Goal: Complete application form

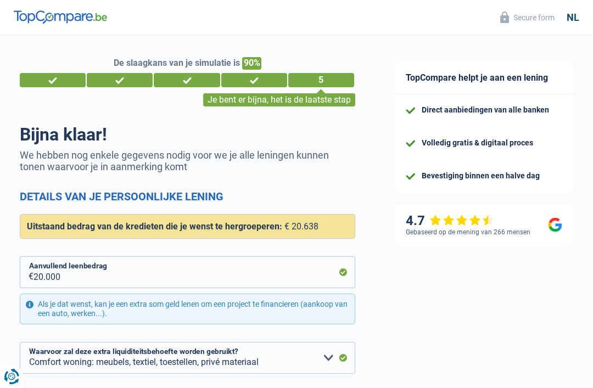
select select "refinancing"
select select "household"
select select "120"
select select "10-12"
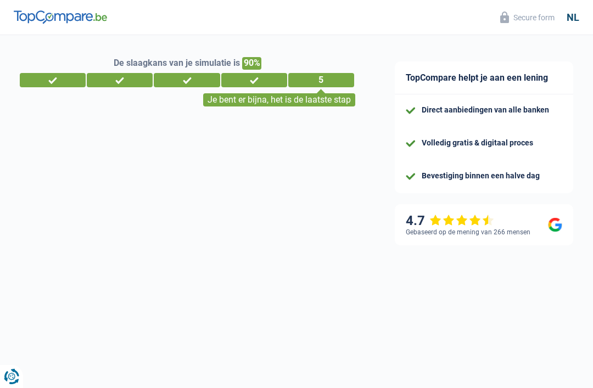
select select "32"
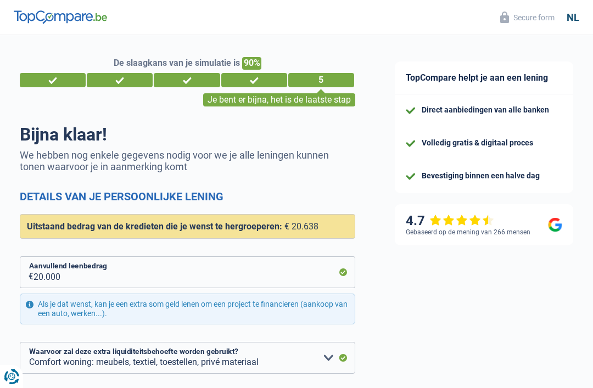
select select "refinancing"
select select "household"
select select "120"
select select "10-12"
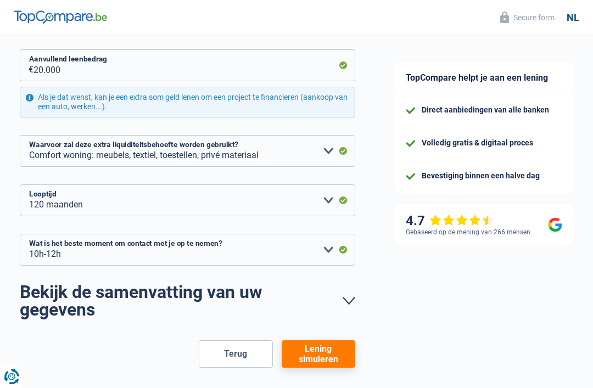
scroll to position [225, 0]
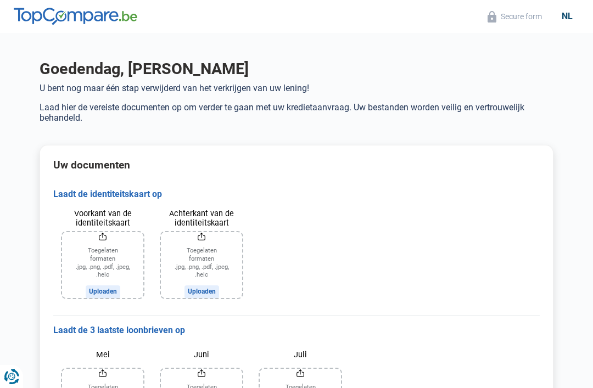
click at [109, 269] on input "Voorkant van de identiteitskaart" at bounding box center [102, 265] width 81 height 66
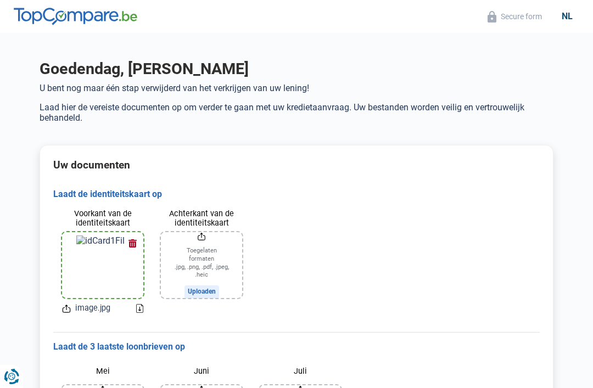
click at [214, 262] on input "Achterkant van de identiteitskaart" at bounding box center [201, 265] width 81 height 66
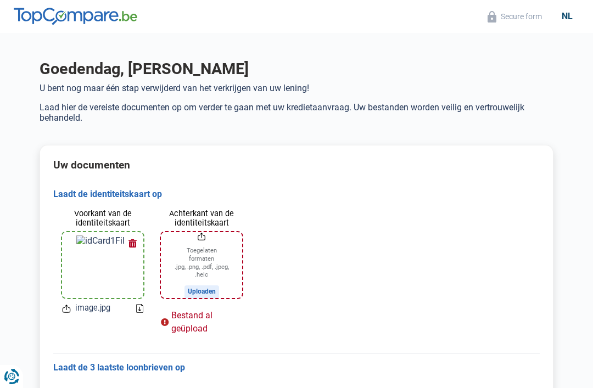
click at [219, 267] on input "Achterkant van de identiteitskaart" at bounding box center [201, 265] width 81 height 66
click at [205, 290] on input "Achterkant van de identiteitskaart" at bounding box center [201, 265] width 81 height 66
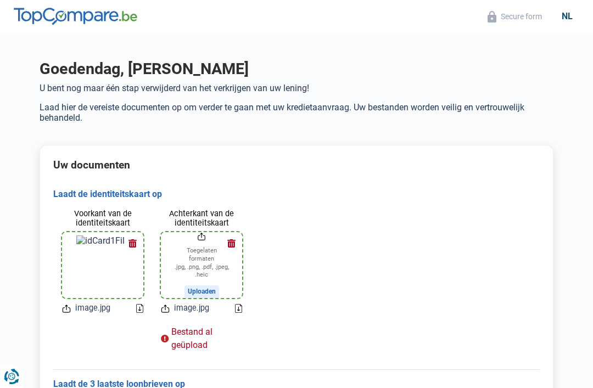
click at [236, 209] on label "Achterkant van de identiteitskaart" at bounding box center [201, 217] width 81 height 19
click at [236, 232] on input "Achterkant van de identiteitskaart" at bounding box center [201, 265] width 81 height 66
click at [200, 344] on div "Bestand al geüpload" at bounding box center [201, 338] width 81 height 26
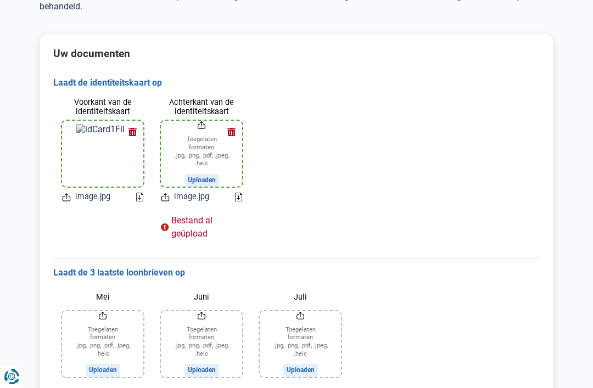
scroll to position [114, 0]
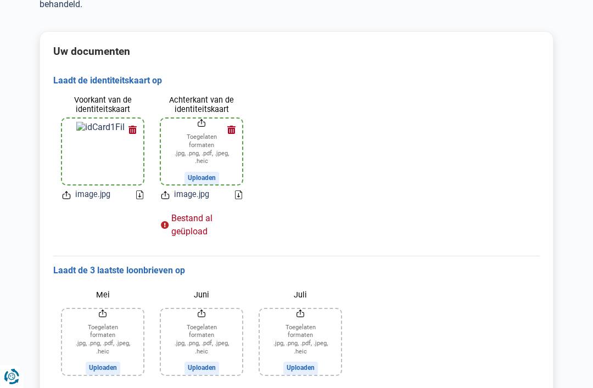
click at [236, 196] on icon at bounding box center [238, 194] width 7 height 9
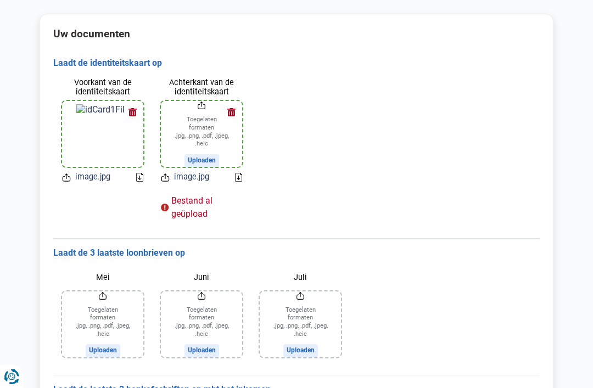
click at [237, 110] on button "button" at bounding box center [231, 112] width 16 height 16
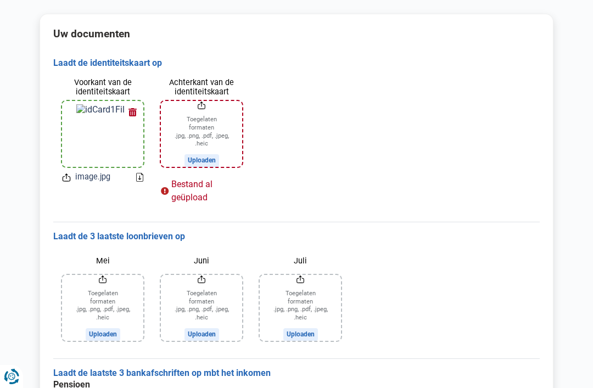
click at [212, 161] on input "Achterkant van de identiteitskaart" at bounding box center [201, 134] width 81 height 66
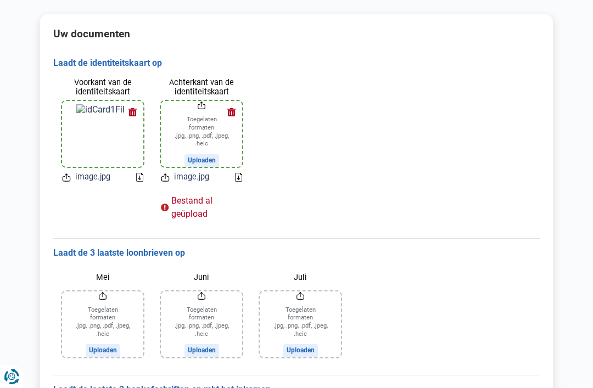
click at [194, 174] on span "image.jpg" at bounding box center [191, 177] width 35 height 12
click at [202, 207] on div "Bestand al geüpload" at bounding box center [201, 207] width 81 height 26
click at [180, 206] on div "Bestand al geüpload" at bounding box center [201, 207] width 81 height 26
click at [216, 136] on input "Achterkant van de identiteitskaart" at bounding box center [201, 134] width 81 height 66
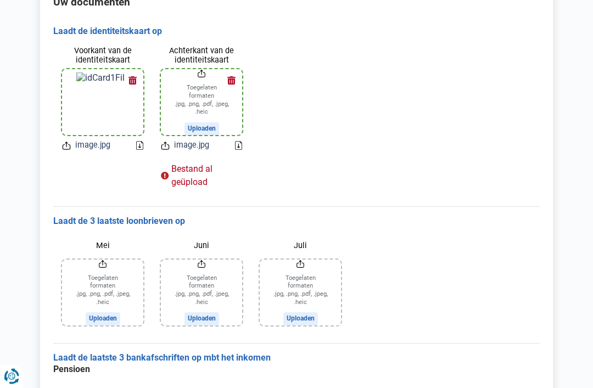
scroll to position [163, 0]
click at [205, 171] on div "Bestand al geüpload" at bounding box center [201, 175] width 81 height 26
click at [199, 141] on span "image.jpg" at bounding box center [191, 145] width 35 height 12
click at [298, 78] on div "Voorkant van de identiteitskaart image.jpg Achterkant van de identiteitskaart T…" at bounding box center [296, 117] width 486 height 161
click at [93, 150] on div "Voorkant van de identiteitskaart image.jpg" at bounding box center [102, 98] width 99 height 123
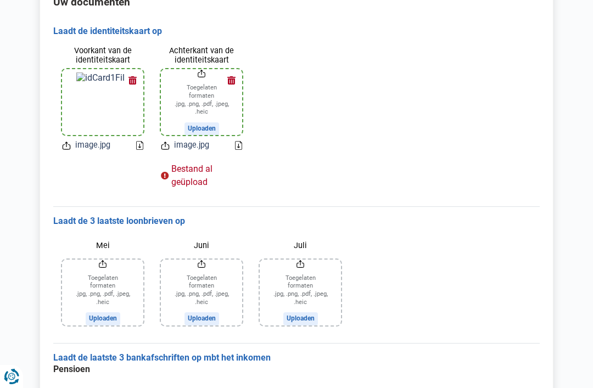
click at [202, 97] on input "Achterkant van de identiteitskaart" at bounding box center [201, 102] width 81 height 66
click at [200, 173] on div "Bestand al geüpload" at bounding box center [201, 175] width 81 height 26
click at [241, 146] on icon at bounding box center [238, 145] width 7 height 9
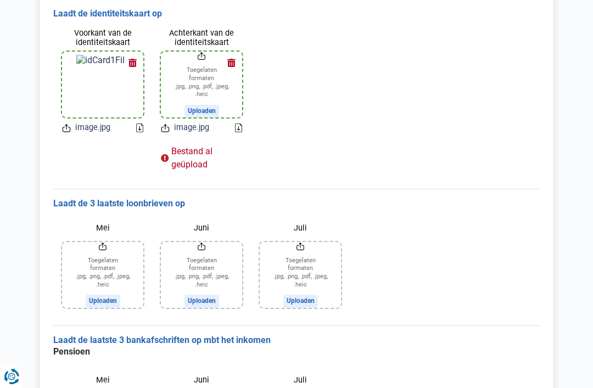
click at [205, 114] on input "Achterkant van de identiteitskaart" at bounding box center [201, 85] width 81 height 66
type input "C:\fakepath\image.jpg"
click at [104, 303] on input "Mei" at bounding box center [102, 275] width 81 height 66
click at [103, 297] on input "Mei" at bounding box center [102, 275] width 81 height 66
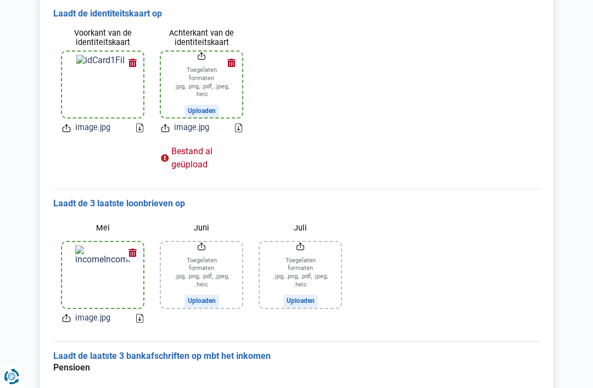
click at [210, 298] on input "Juni" at bounding box center [201, 275] width 81 height 66
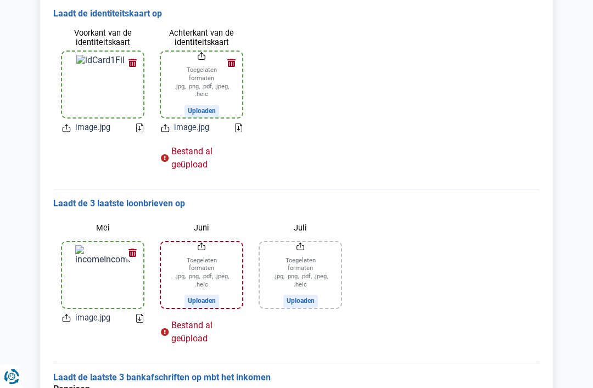
click at [311, 267] on input "Juli" at bounding box center [299, 275] width 81 height 66
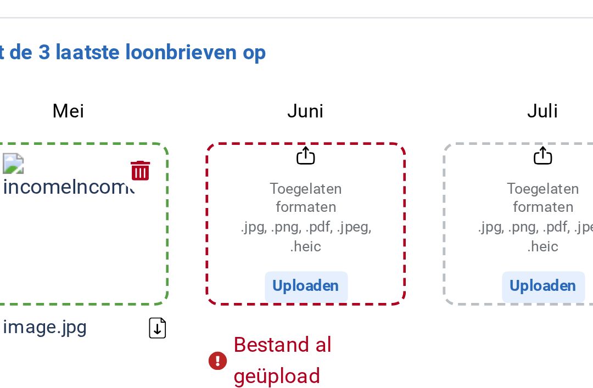
click at [161, 242] on input "Juni" at bounding box center [201, 275] width 81 height 66
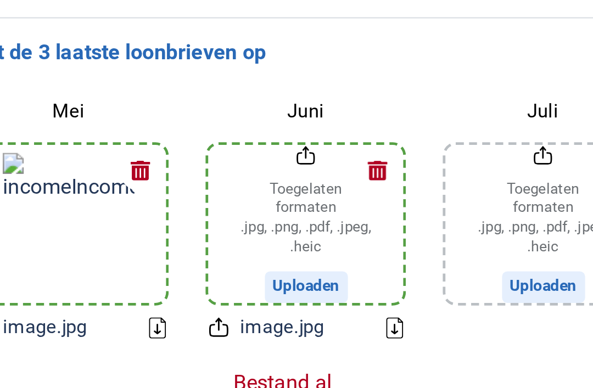
click at [235, 314] on icon at bounding box center [238, 318] width 7 height 9
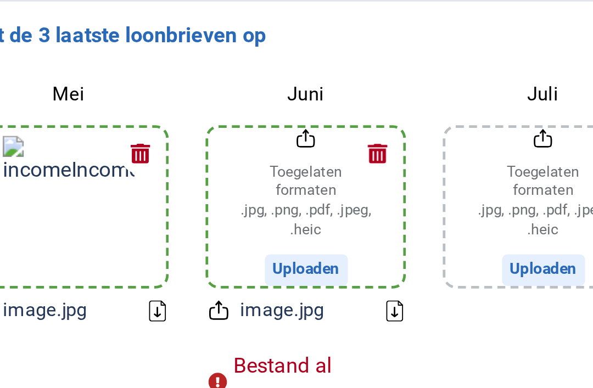
click at [235, 314] on icon at bounding box center [238, 318] width 7 height 9
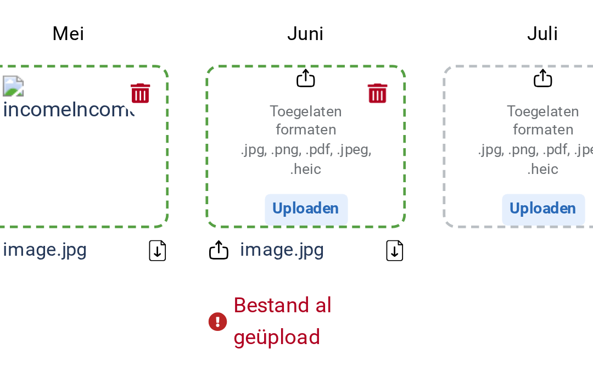
scroll to position [195, 0]
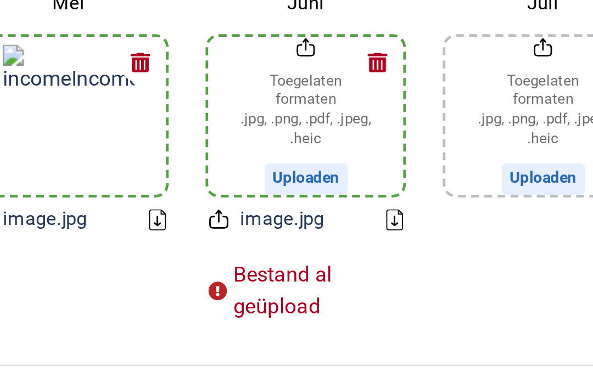
click at [161, 320] on div "Bestand al geüpload" at bounding box center [201, 333] width 81 height 26
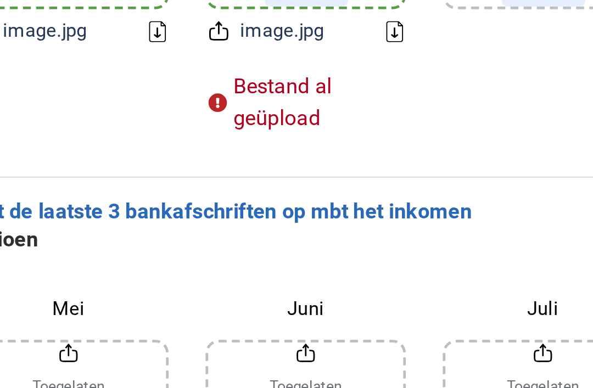
scroll to position [274, 0]
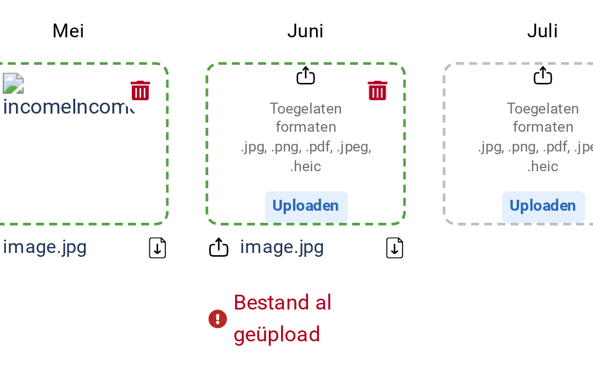
click at [259, 148] on input "Juli" at bounding box center [299, 181] width 81 height 66
click at [161, 148] on input "Juni" at bounding box center [201, 181] width 81 height 66
click at [161, 218] on icon at bounding box center [165, 224] width 9 height 12
click at [235, 220] on icon at bounding box center [238, 224] width 7 height 9
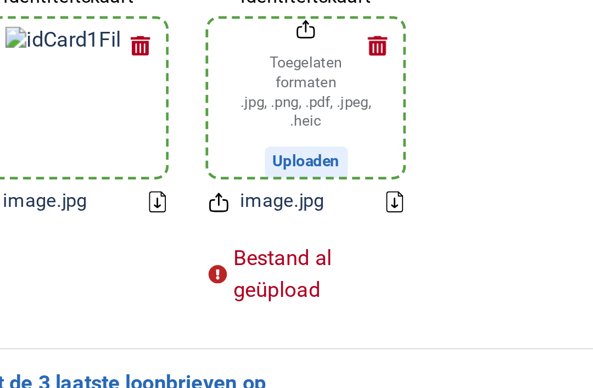
scroll to position [224, 0]
click at [235, 86] on icon at bounding box center [238, 84] width 7 height 9
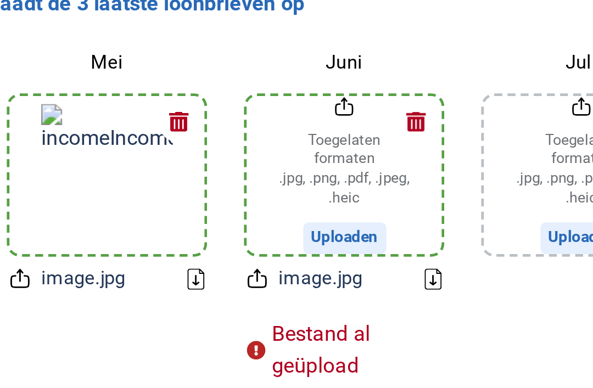
click at [161, 291] on div "Bestand al geüpload" at bounding box center [201, 304] width 81 height 26
click at [177, 291] on div "Bestand al geüpload" at bounding box center [201, 304] width 81 height 26
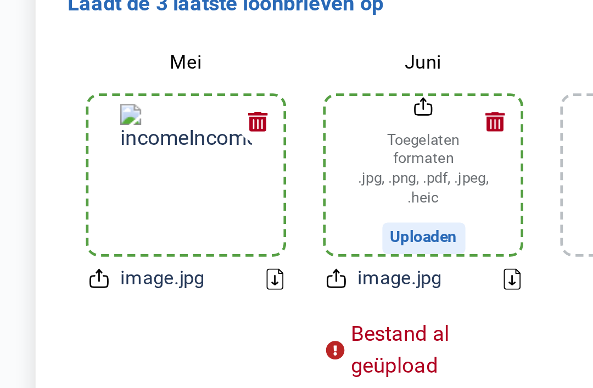
click at [187, 199] on input "Juni" at bounding box center [201, 232] width 81 height 66
click at [223, 201] on button "button" at bounding box center [231, 209] width 16 height 16
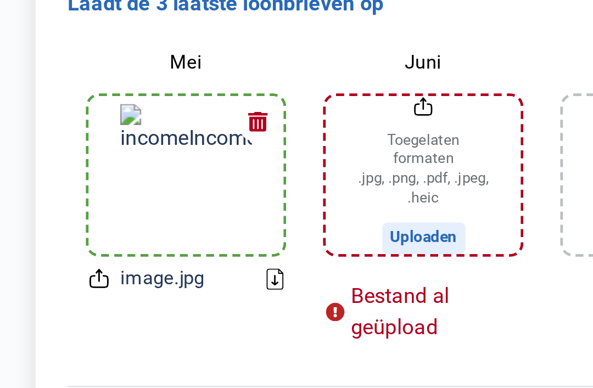
click at [174, 275] on div "Bestand al geüpload" at bounding box center [201, 288] width 81 height 26
click at [182, 199] on input "Juni" at bounding box center [201, 232] width 81 height 66
click at [80, 202] on img at bounding box center [102, 231] width 55 height 59
click at [77, 202] on img at bounding box center [102, 231] width 55 height 59
click at [193, 199] on input "Juni" at bounding box center [201, 232] width 81 height 66
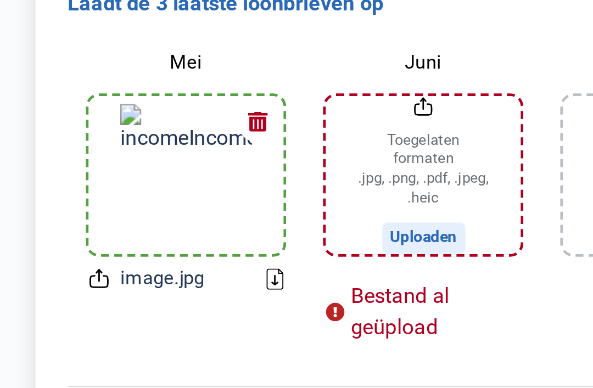
type input "C:\fakepath\image.jpg"
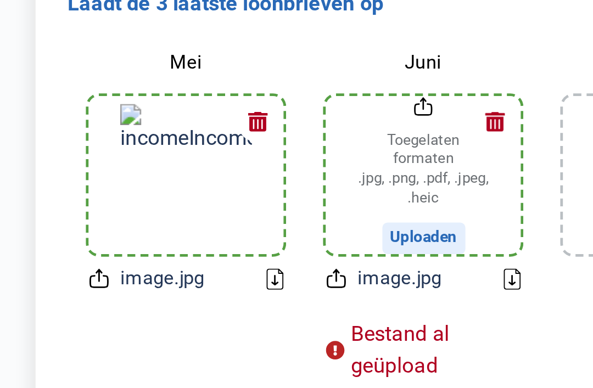
click at [212, 199] on input "Juni" at bounding box center [201, 232] width 81 height 66
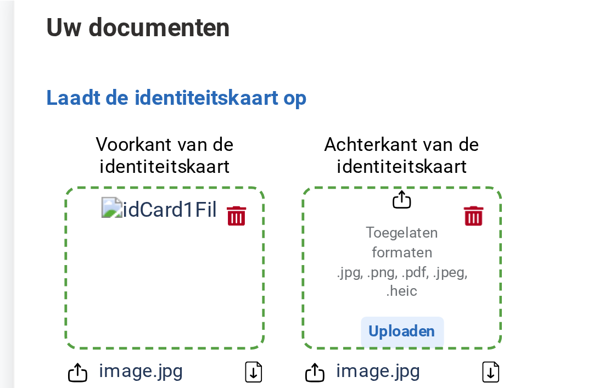
scroll to position [154, 0]
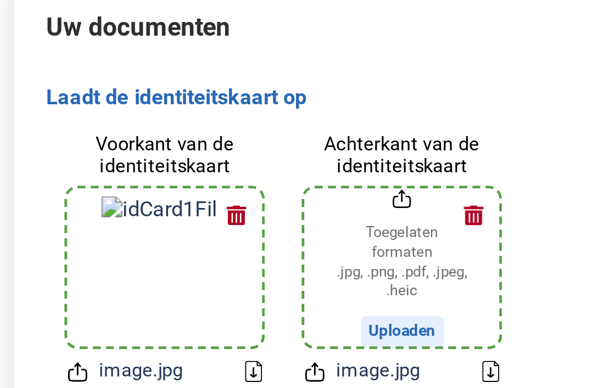
click at [235, 158] on icon at bounding box center [238, 154] width 7 height 9
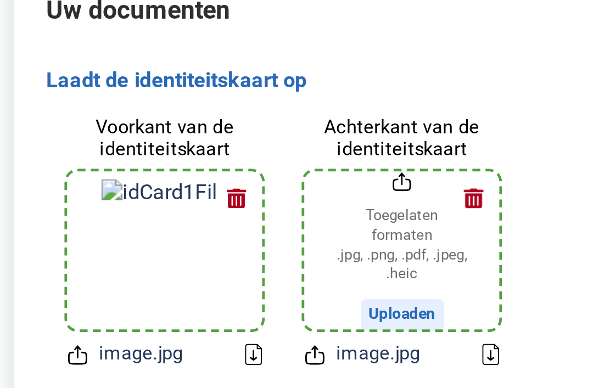
click at [180, 111] on input "Achterkant van de identiteitskaart" at bounding box center [201, 111] width 81 height 66
click at [180, 126] on input "Achterkant van de identiteitskaart" at bounding box center [201, 111] width 81 height 66
click at [173, 131] on input "Achterkant van de identiteitskaart" at bounding box center [201, 111] width 81 height 66
click at [164, 113] on input "Achterkant van de identiteitskaart" at bounding box center [201, 111] width 81 height 66
click at [223, 83] on button "button" at bounding box center [231, 89] width 16 height 16
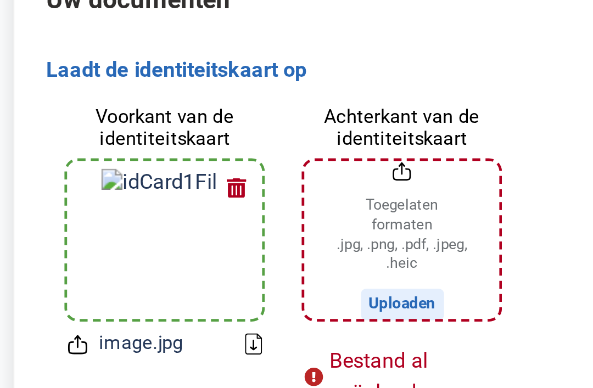
click at [162, 155] on div "Bestand al geüpload" at bounding box center [201, 168] width 81 height 26
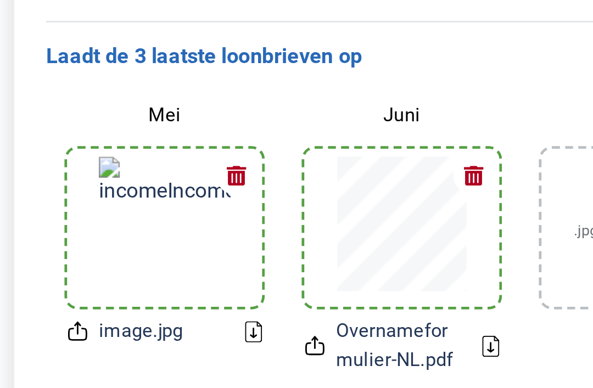
click at [223, 255] on button "button" at bounding box center [231, 263] width 16 height 16
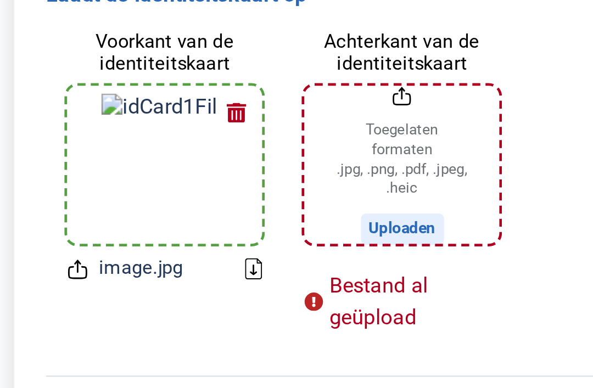
click at [174, 93] on input "Achterkant van de identiteitskaart" at bounding box center [201, 111] width 81 height 66
type input "C:\fakepath\image.jpg"
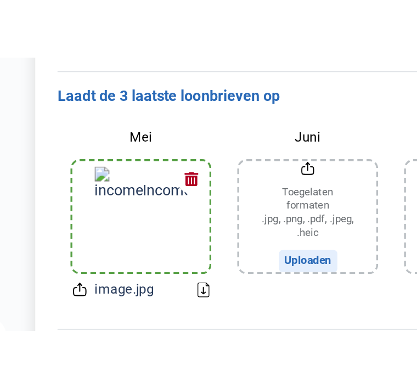
scroll to position [151, 0]
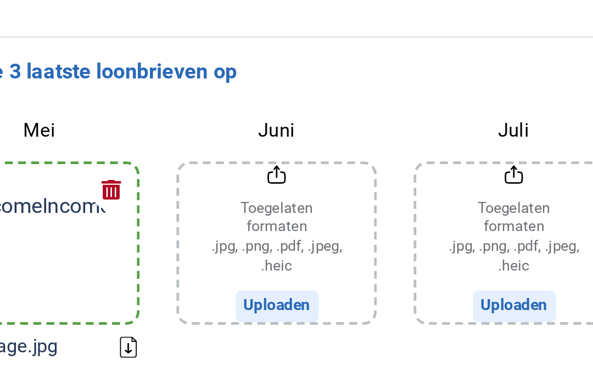
click at [161, 272] on input "Juni" at bounding box center [201, 305] width 81 height 66
type input "C:\fakepath\image.jpg"
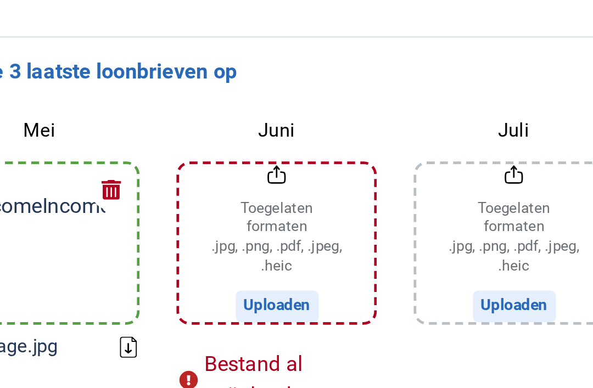
click at [161, 348] on div "Bestand al geüpload" at bounding box center [201, 361] width 81 height 26
click at [259, 272] on input "Juli" at bounding box center [299, 305] width 81 height 66
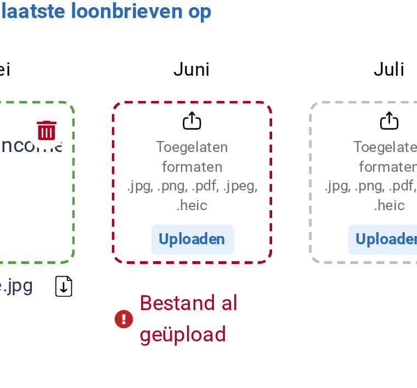
click at [126, 199] on h3 "Laadt de 3 laatste loonbrieven op" at bounding box center [209, 205] width 256 height 12
click at [137, 211] on div "Mei image.jpg Juni Toegelaten formaten .jpg, .png, .pdf, .jpeg, .heic Uploaden …" at bounding box center [204, 283] width 247 height 144
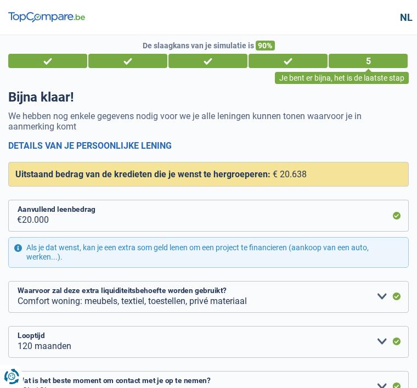
select select "refinancing"
select select "household"
select select "120"
select select "10-12"
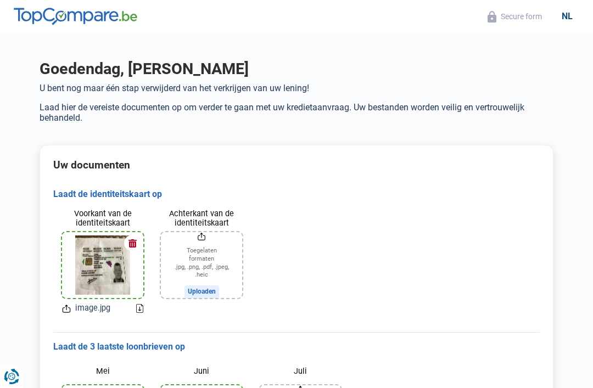
click at [216, 269] on input "Achterkant van de identiteitskaart" at bounding box center [201, 265] width 81 height 66
type input "C:\fakepath\image.jpg"
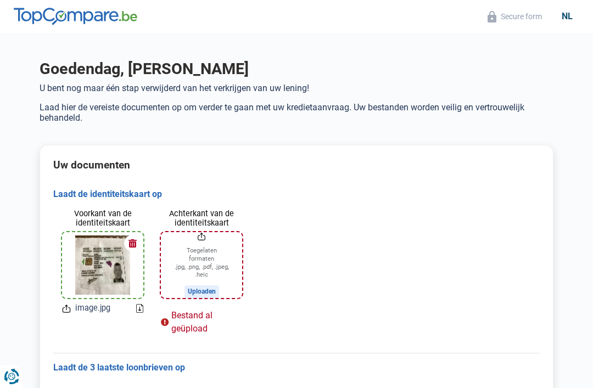
click at [223, 264] on input "Achterkant van de identiteitskaart" at bounding box center [201, 265] width 81 height 66
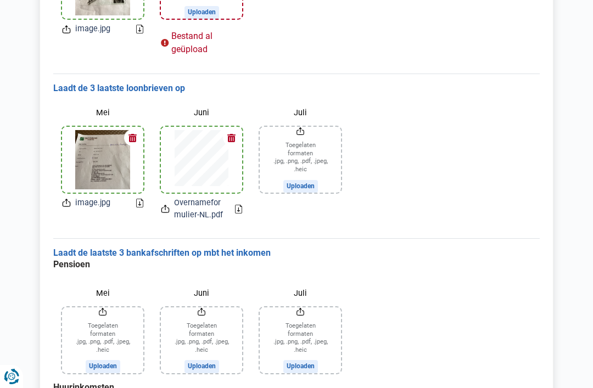
scroll to position [279, 0]
click at [213, 216] on span "Overnameformulier-NL.pdf" at bounding box center [200, 210] width 52 height 24
click at [228, 160] on div at bounding box center [201, 160] width 55 height 66
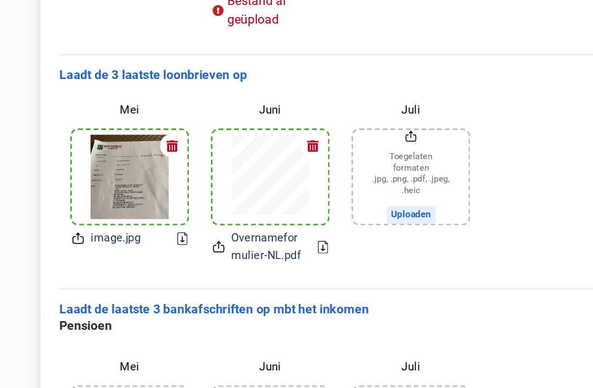
click at [223, 120] on button "button" at bounding box center [231, 128] width 16 height 16
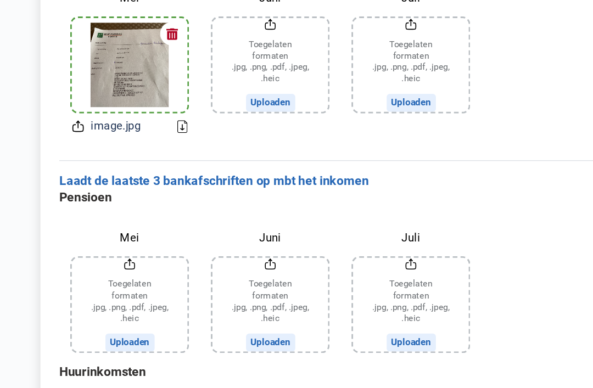
scroll to position [318, 0]
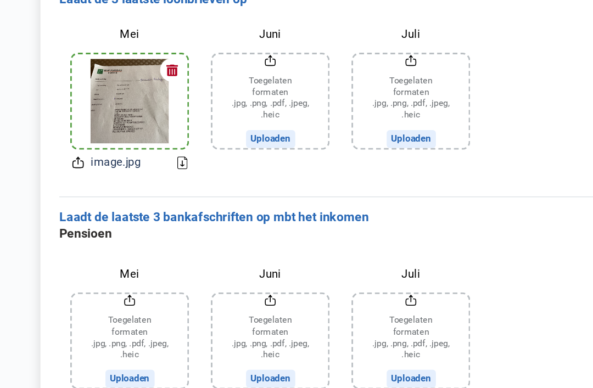
click at [297, 96] on input "Juli" at bounding box center [299, 121] width 81 height 66
click at [295, 88] on input "Juli" at bounding box center [299, 121] width 81 height 66
type input "C:\fakepath\image.jpg"
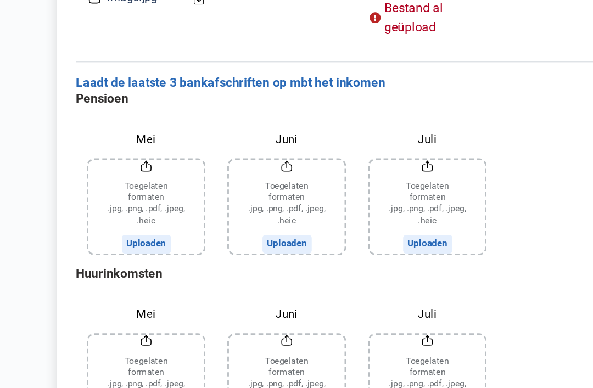
scroll to position [396, 0]
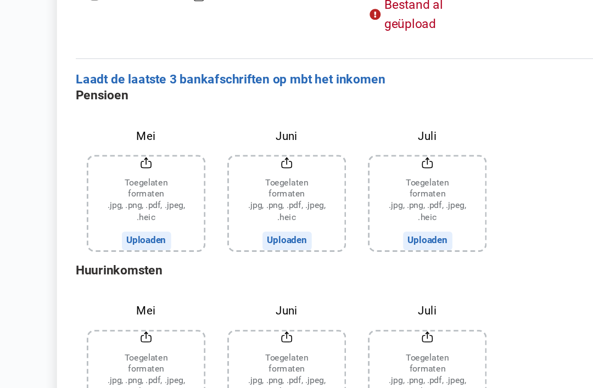
click at [104, 200] on input "Mei" at bounding box center [102, 233] width 81 height 66
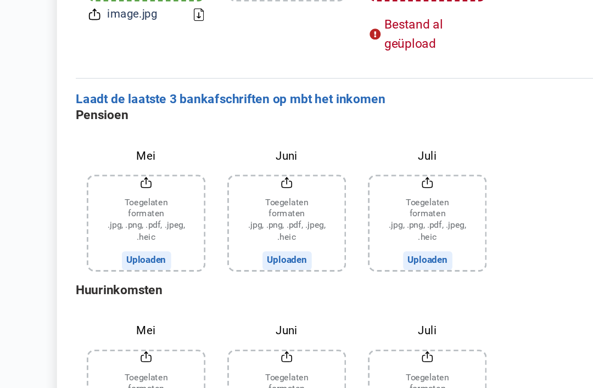
click at [215, 200] on input "Juni" at bounding box center [201, 233] width 81 height 66
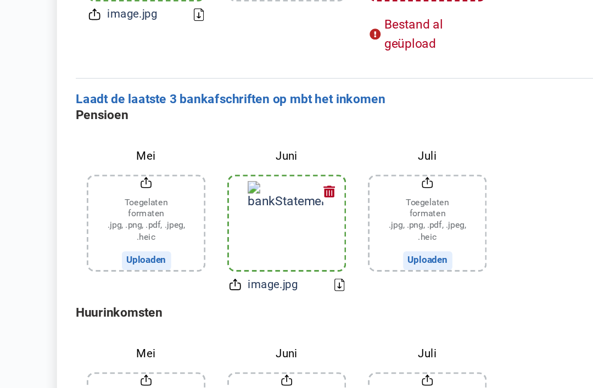
click at [304, 200] on input "Juli" at bounding box center [299, 233] width 81 height 66
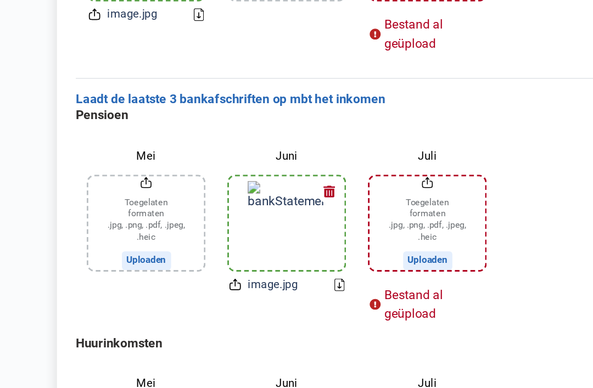
click at [301, 200] on input "Juli" at bounding box center [299, 233] width 81 height 66
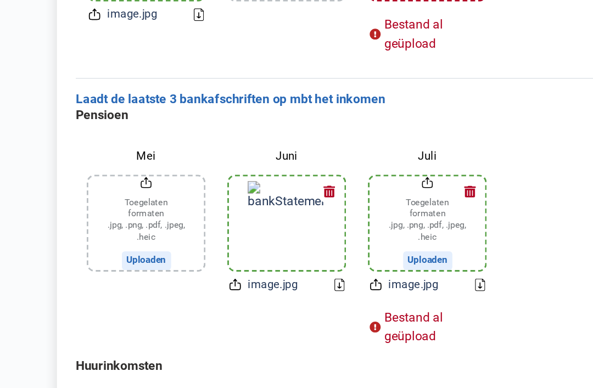
click at [334, 203] on button "button" at bounding box center [329, 211] width 16 height 16
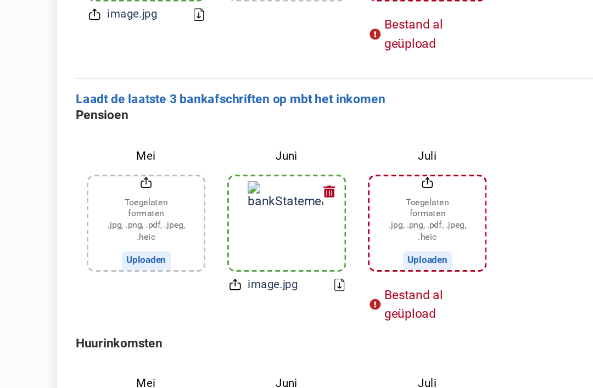
click at [320, 200] on input "Juli" at bounding box center [299, 233] width 81 height 66
type input "C:\fakepath\image.jpg"
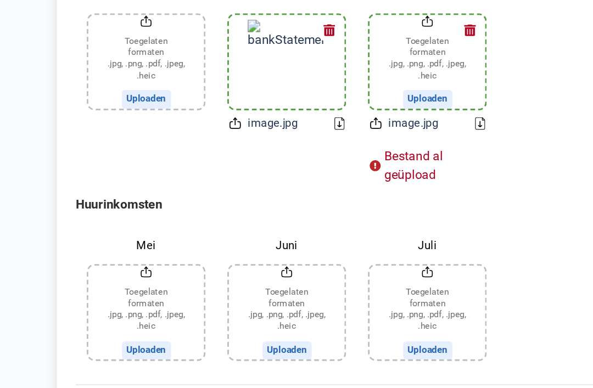
scroll to position [500, 0]
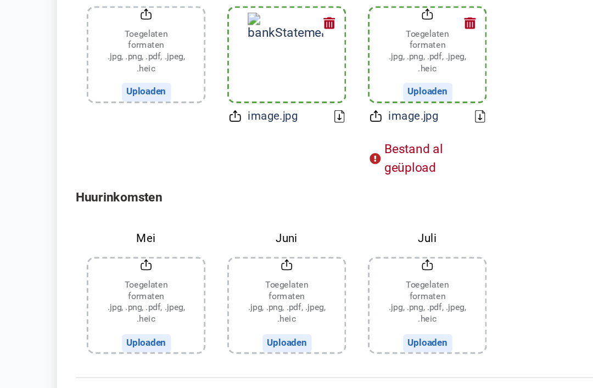
click at [100, 272] on input "Mei" at bounding box center [102, 305] width 81 height 66
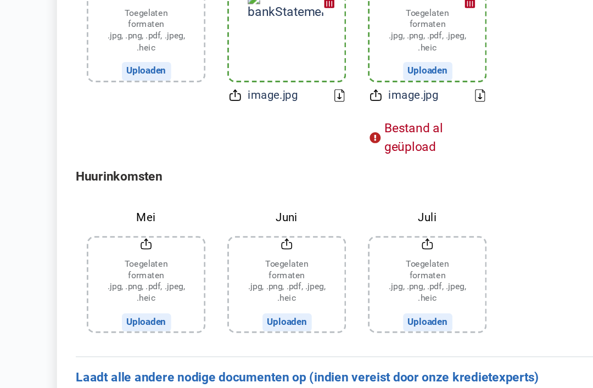
scroll to position [520, 0]
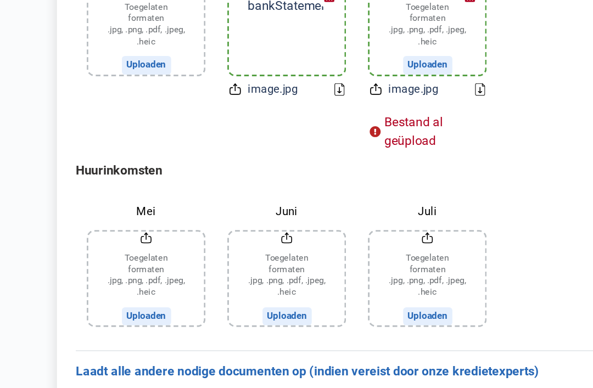
click at [200, 252] on input "Juni" at bounding box center [201, 285] width 81 height 66
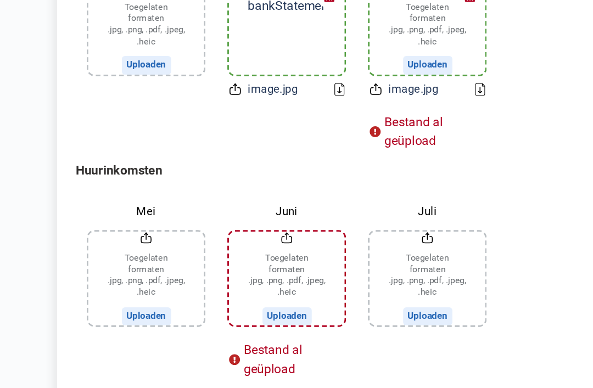
click at [207, 252] on input "Juni" at bounding box center [201, 285] width 81 height 66
type input "C:\fakepath\image.jpg"
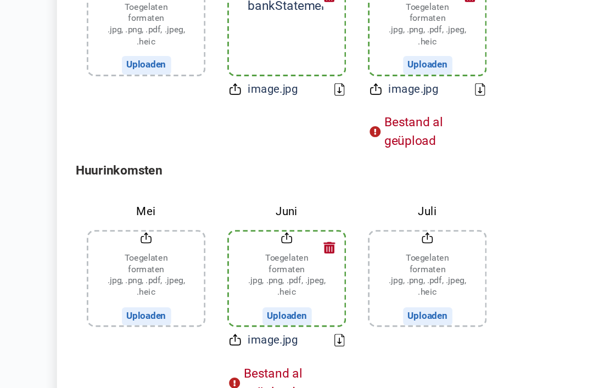
click at [14, 379] on icon "Renew consent" at bounding box center [13, 381] width 9 height 5
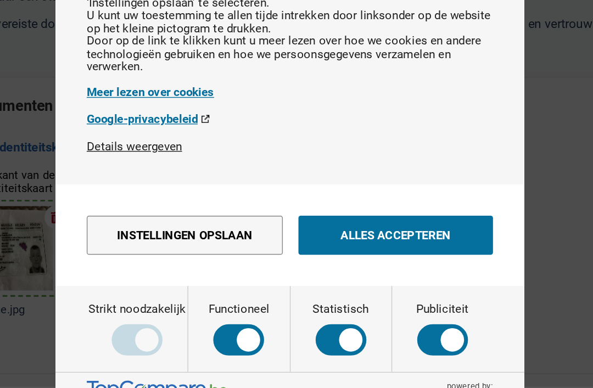
scroll to position [62, 0]
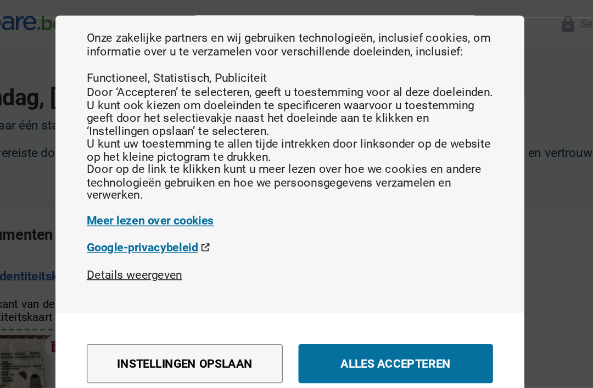
click at [154, 197] on button "Details weergeven" at bounding box center [187, 193] width 67 height 10
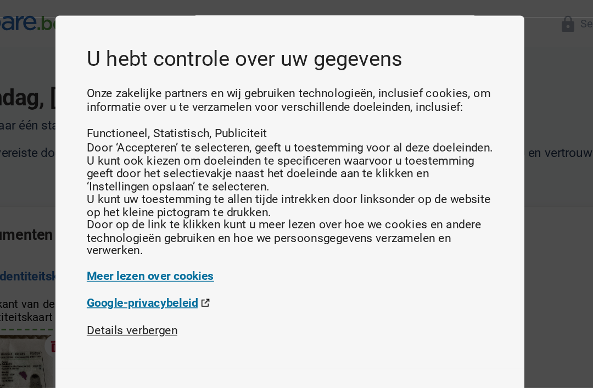
scroll to position [0, 0]
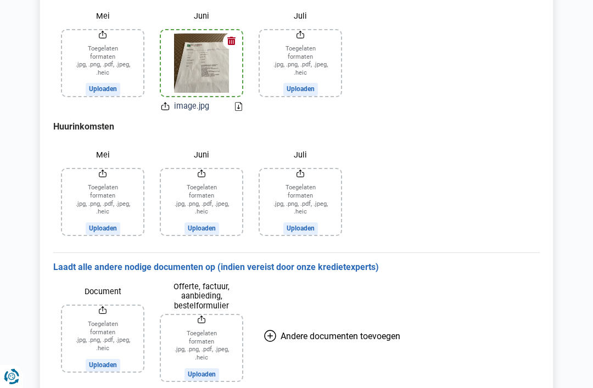
scroll to position [524, 0]
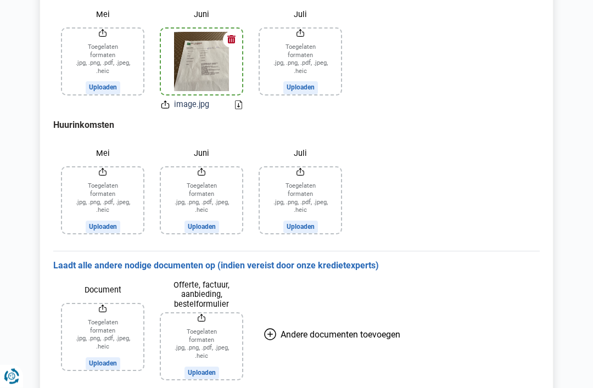
click at [515, 65] on div "Pensioen Mei Toegelaten formaten .jpg, .png, .pdf, .jpeg, .heic Uploaden Juni i…" at bounding box center [296, 112] width 486 height 262
click at [494, 88] on div "Pensioen Mei Toegelaten formaten .jpg, .png, .pdf, .jpeg, .heic Uploaden Juni i…" at bounding box center [296, 112] width 486 height 262
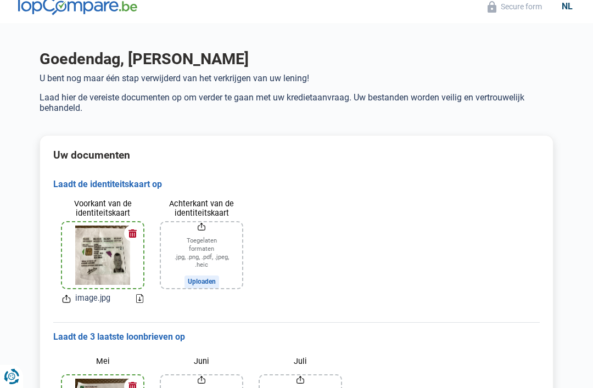
scroll to position [0, 0]
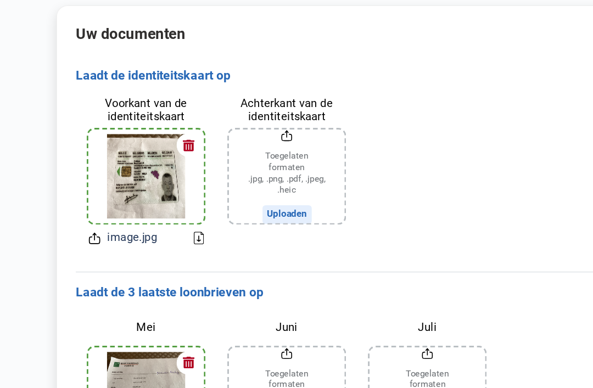
scroll to position [52, 0]
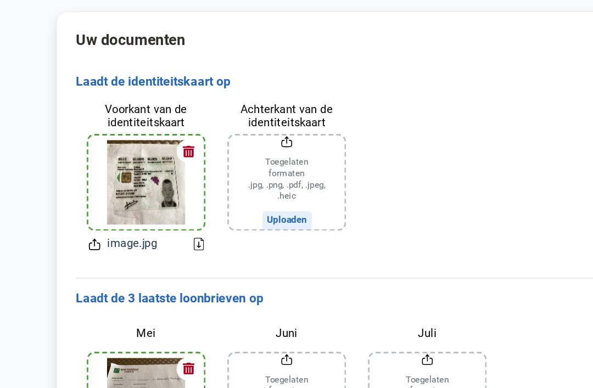
click at [217, 180] on input "Achterkant van de identiteitskaart" at bounding box center [201, 213] width 81 height 66
click at [207, 180] on input "Achterkant van de identiteitskaart" at bounding box center [201, 213] width 81 height 66
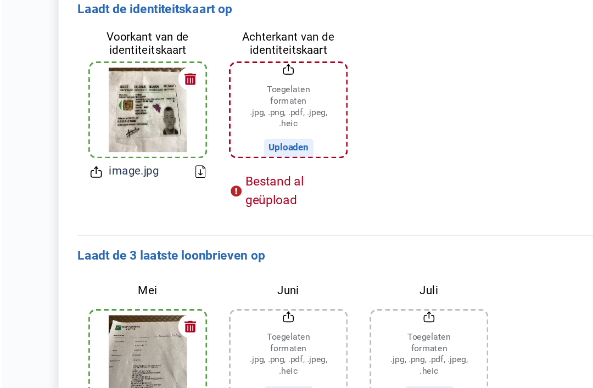
scroll to position [113, 0]
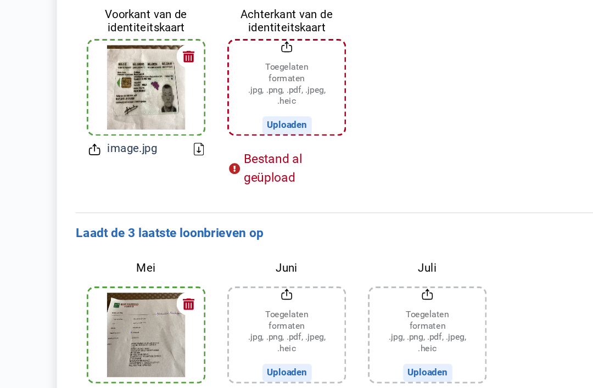
click at [197, 196] on div "Bestand al geüpload" at bounding box center [201, 209] width 81 height 26
click at [222, 119] on input "Achterkant van de identiteitskaart" at bounding box center [201, 152] width 81 height 66
click at [134, 122] on button "button" at bounding box center [132, 130] width 16 height 16
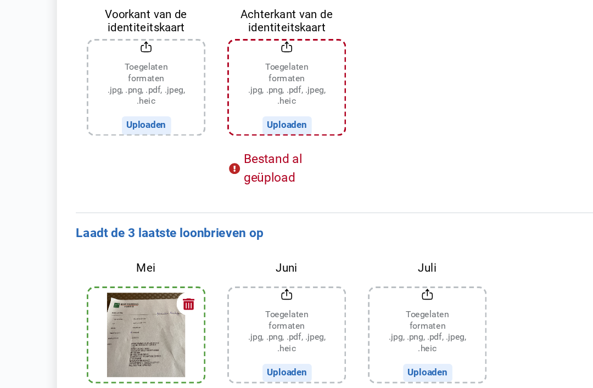
click at [133, 296] on button "button" at bounding box center [132, 304] width 16 height 16
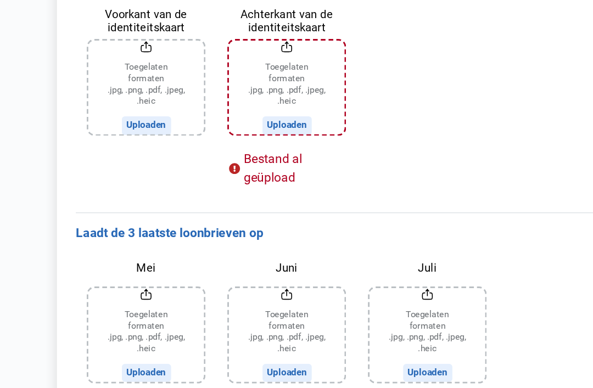
click at [110, 293] on input "Mei" at bounding box center [102, 326] width 81 height 66
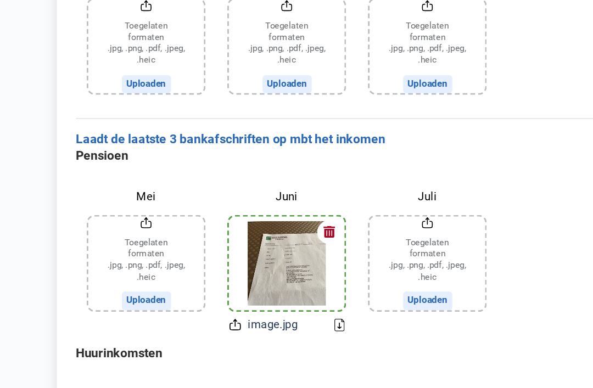
scroll to position [315, 0]
click at [236, 246] on button "button" at bounding box center [231, 254] width 16 height 16
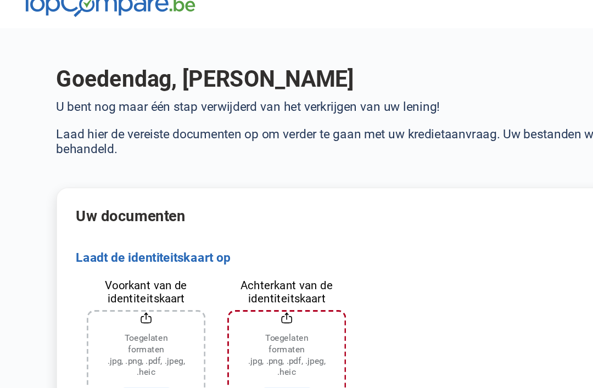
scroll to position [10, 0]
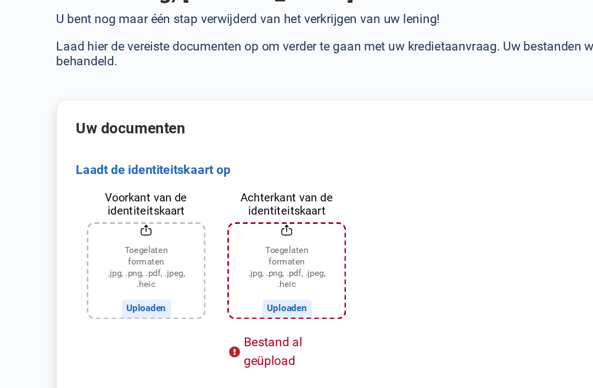
click at [106, 222] on input "Voorkant van de identiteitskaart" at bounding box center [102, 255] width 81 height 66
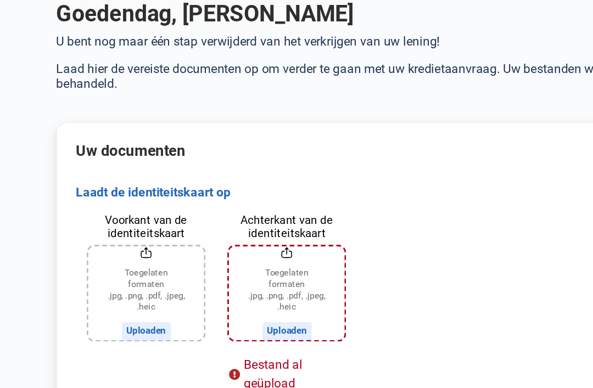
click at [112, 231] on input "Voorkant van de identiteitskaart" at bounding box center [102, 255] width 81 height 66
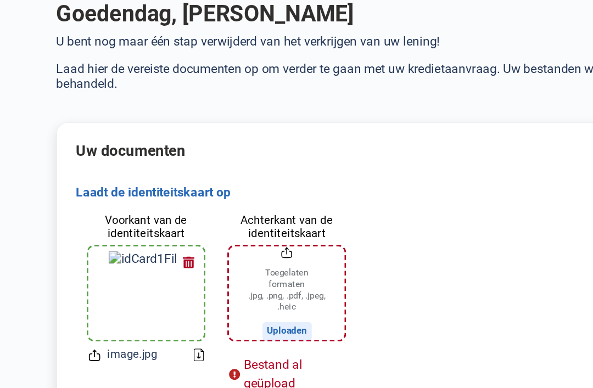
click at [79, 292] on span "image.jpg" at bounding box center [92, 298] width 35 height 12
click at [71, 292] on div "image.jpg" at bounding box center [94, 298] width 65 height 12
click at [202, 232] on input "Achterkant van de identiteitskaart" at bounding box center [201, 255] width 81 height 66
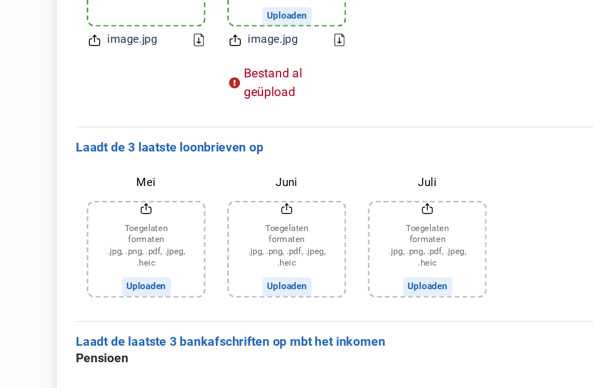
scroll to position [193, 0]
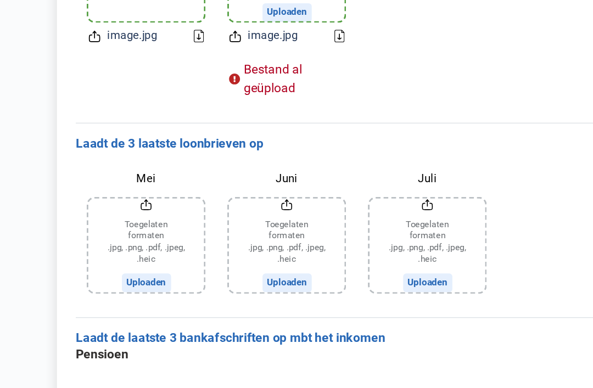
click at [110, 230] on input "Mei" at bounding box center [102, 263] width 81 height 66
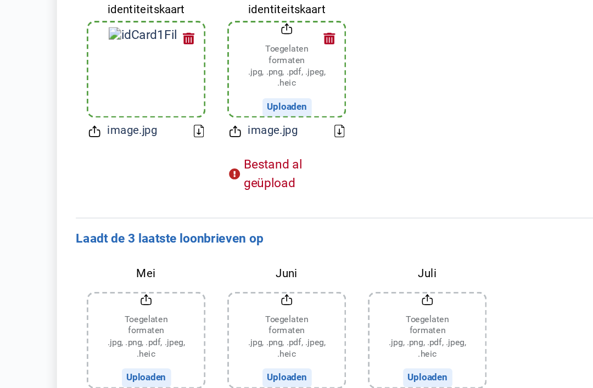
click at [166, 110] on icon at bounding box center [165, 116] width 9 height 12
click at [167, 110] on icon at bounding box center [165, 116] width 9 height 12
click at [219, 52] on input "Achterkant van de identiteitskaart" at bounding box center [201, 73] width 81 height 66
type input "C:\fakepath\image.jpg"
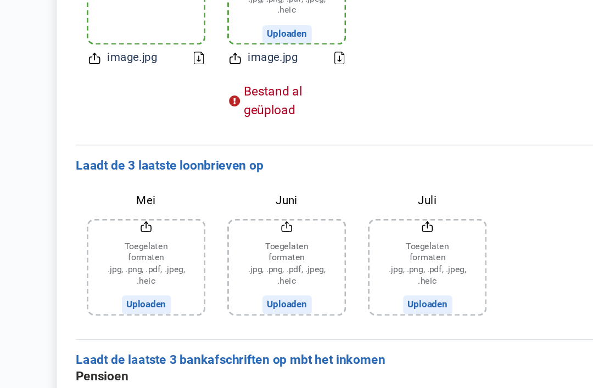
click at [109, 230] on input "Mei" at bounding box center [102, 263] width 81 height 66
click at [207, 230] on input "Juni" at bounding box center [201, 263] width 81 height 66
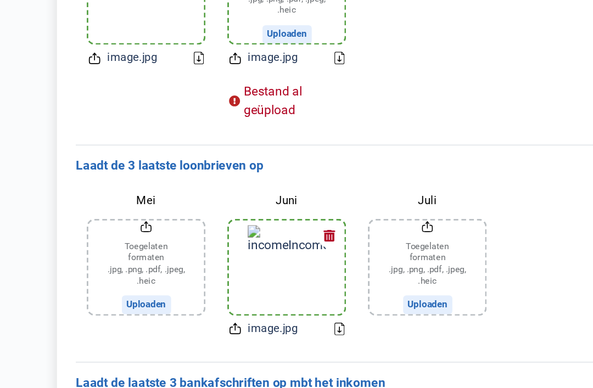
click at [302, 230] on input "Juli" at bounding box center [299, 263] width 81 height 66
type input "C:\fakepath\image.jpg"
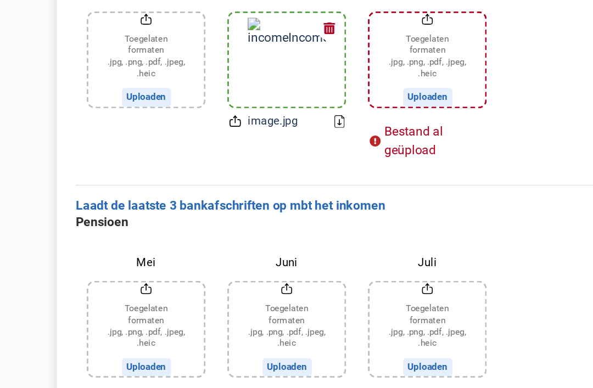
scroll to position [323, 0]
click at [239, 171] on icon at bounding box center [238, 175] width 7 height 9
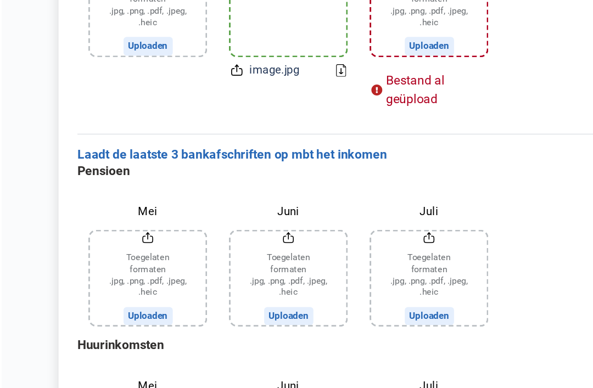
scroll to position [362, 0]
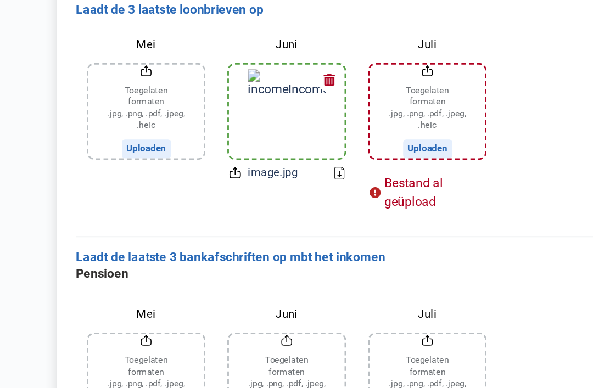
click at [394, 249] on div "Pensioen Mei Toegelaten formaten .jpg, .png, .pdf, .jpeg, .heic Uploaden Juni T…" at bounding box center [296, 325] width 486 height 246
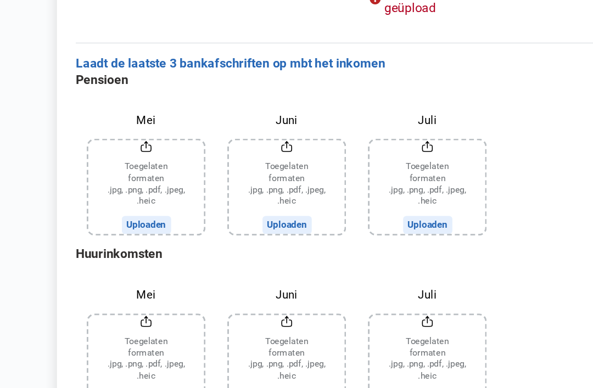
scroll to position [423, 0]
click at [205, 189] on input "Juni" at bounding box center [201, 222] width 81 height 66
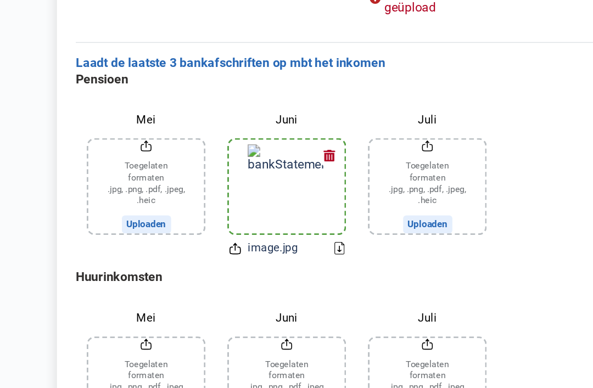
click at [308, 189] on input "Juli" at bounding box center [299, 222] width 81 height 66
type input "C:\fakepath\image.jpg"
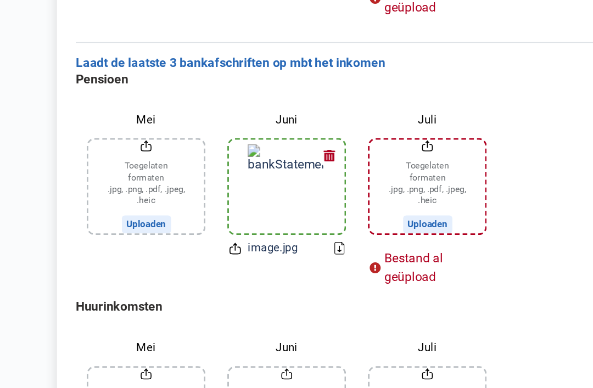
click at [106, 189] on input "Mei" at bounding box center [102, 222] width 81 height 66
type input "C:\fakepath\image.jpg"
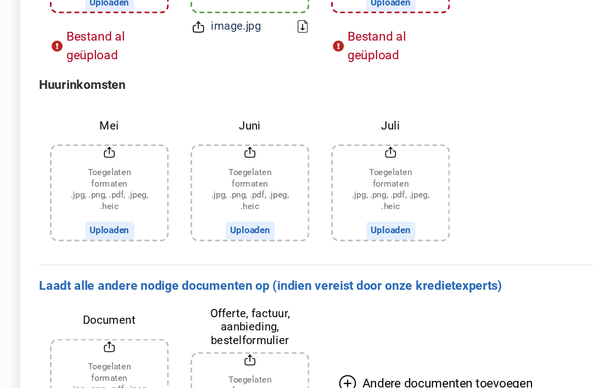
scroll to position [579, 0]
click at [180, 193] on input "Juni" at bounding box center [201, 226] width 81 height 66
type input "C:\fakepath\image.jpg"
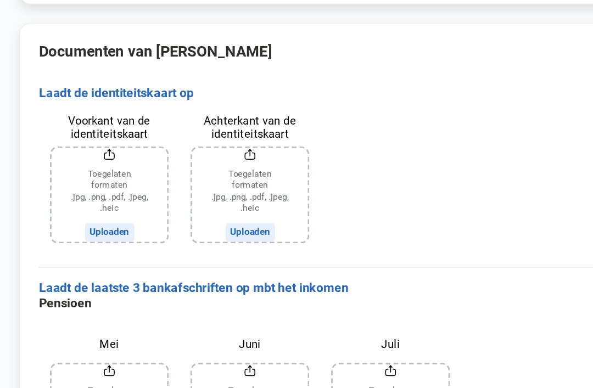
scroll to position [947, 0]
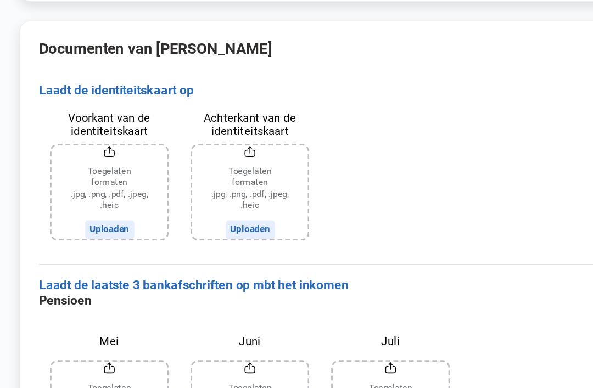
click at [86, 193] on input "Voorkant van de identiteitskaart" at bounding box center [102, 226] width 81 height 66
click at [80, 193] on input "Voorkant van de identiteitskaart" at bounding box center [102, 226] width 81 height 66
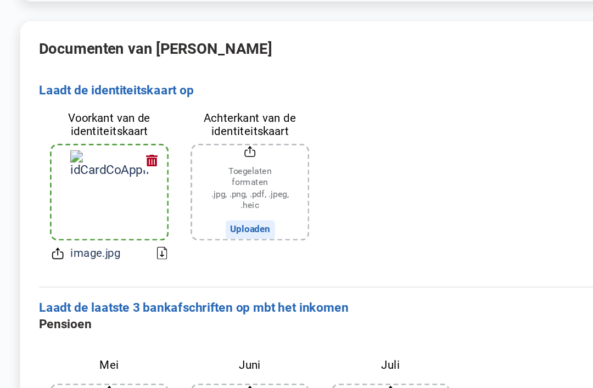
click at [193, 193] on input "Achterkant van de identiteitskaart" at bounding box center [201, 226] width 81 height 66
type input "C:\fakepath\image.jpg"
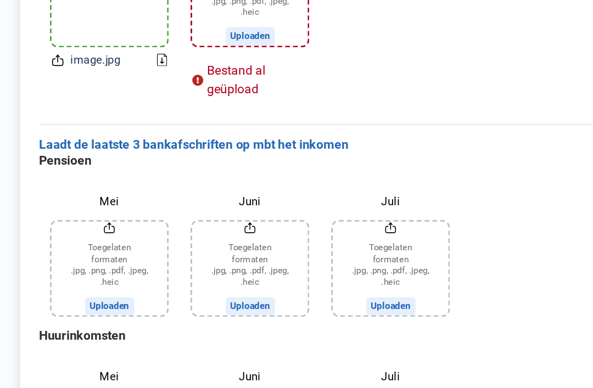
scroll to position [1084, 0]
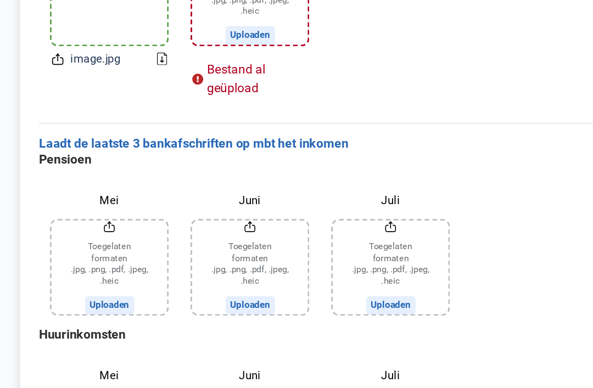
click at [87, 245] on input "Mei" at bounding box center [102, 278] width 81 height 66
click at [177, 245] on input "Juni" at bounding box center [201, 278] width 81 height 66
click at [180, 245] on input "Juni" at bounding box center [201, 278] width 81 height 66
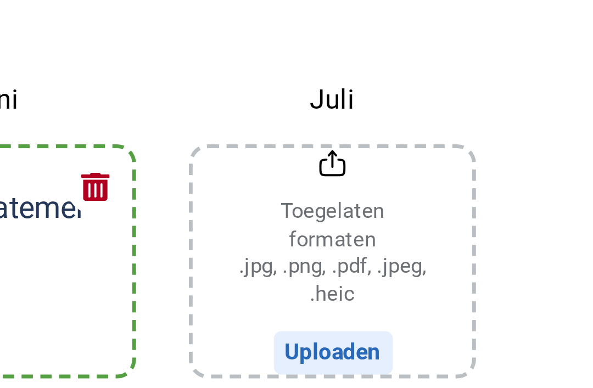
click at [259, 245] on input "Juli" at bounding box center [299, 278] width 81 height 66
type input "C:\fakepath\image.jpg"
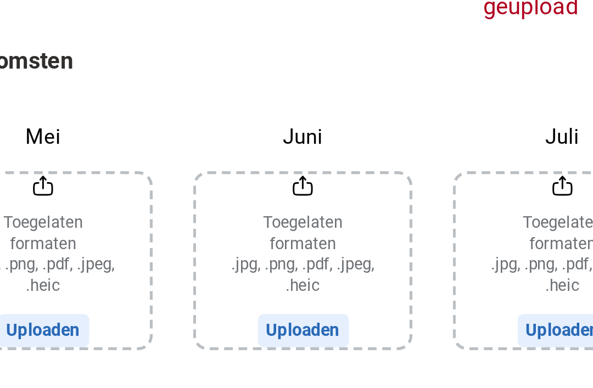
scroll to position [1217, 0]
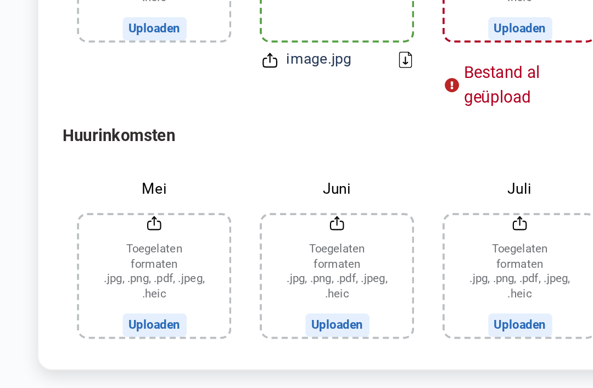
click at [191, 273] on input "Juni" at bounding box center [201, 306] width 81 height 66
type input "C:\fakepath\image.jpg"
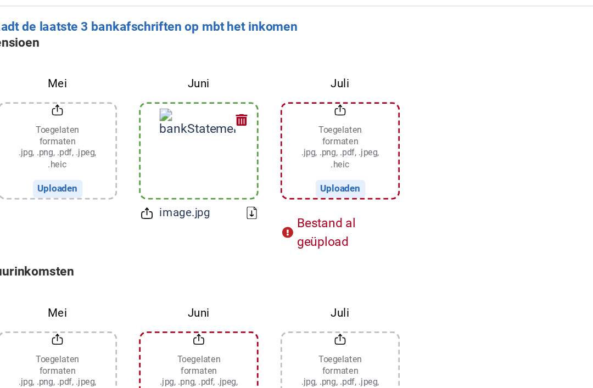
click at [161, 183] on div "image.jpg" at bounding box center [193, 189] width 65 height 12
click at [161, 183] on icon at bounding box center [165, 189] width 9 height 12
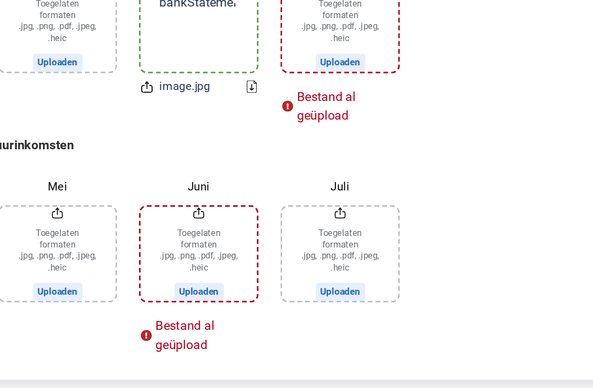
scroll to position [1254, 0]
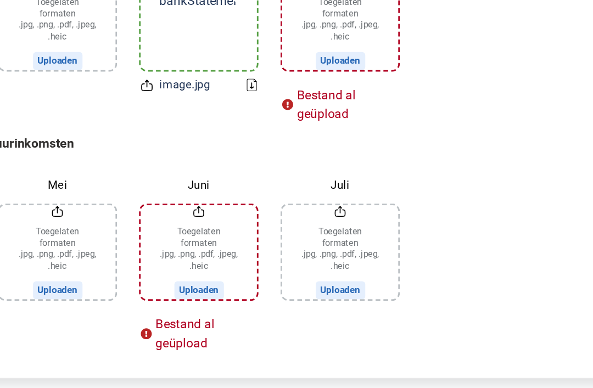
click at [259, 235] on input "Juli" at bounding box center [299, 268] width 81 height 66
type input "C:\fakepath\image.jpg"
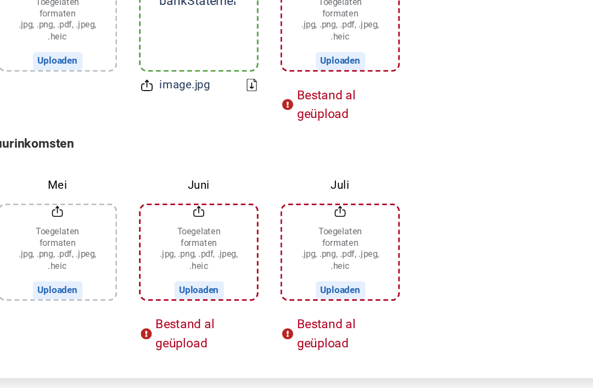
click at [62, 235] on input "Mei" at bounding box center [102, 268] width 81 height 66
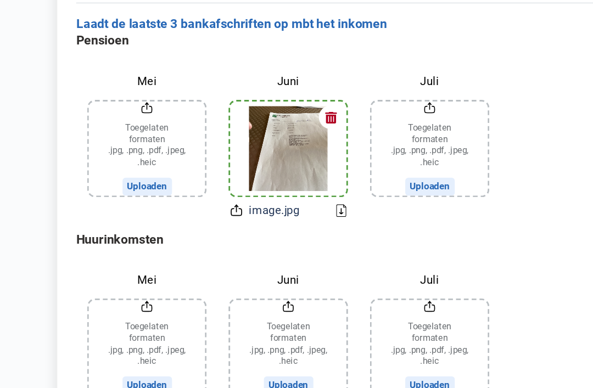
scroll to position [1057, 0]
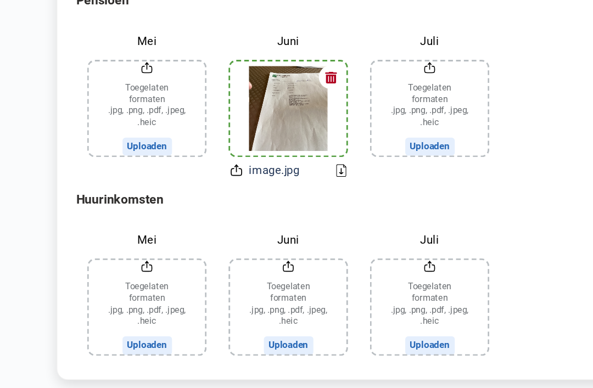
click at [19, 379] on icon "Renew consent" at bounding box center [13, 381] width 9 height 5
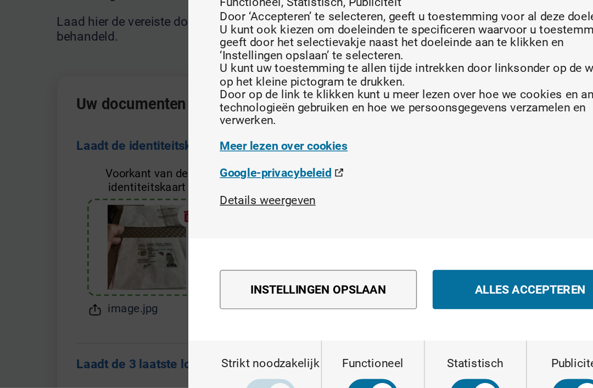
scroll to position [0, 0]
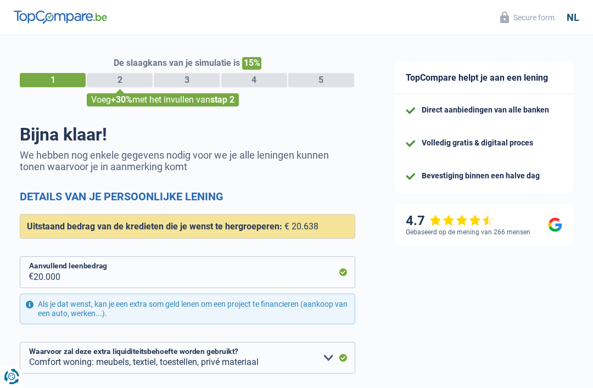
select select "refinancing"
select select "household"
select select "120"
select select "10-12"
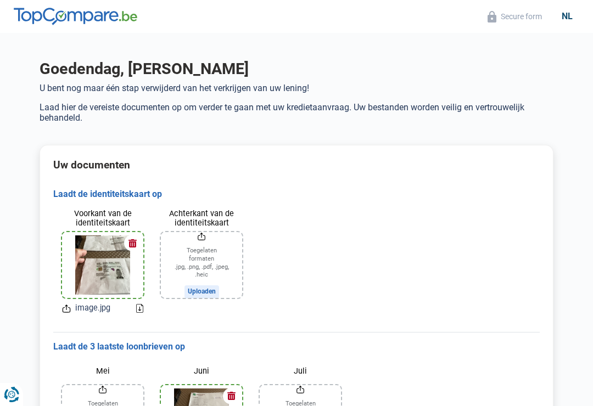
click at [576, 15] on div "nl" at bounding box center [567, 16] width 24 height 10
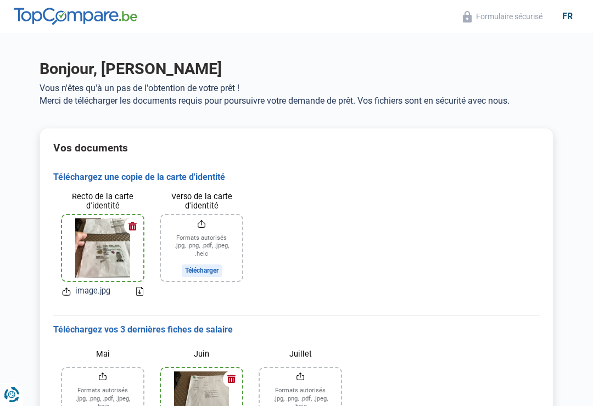
click at [524, 20] on button "Formulaire sécurisé" at bounding box center [502, 16] width 86 height 13
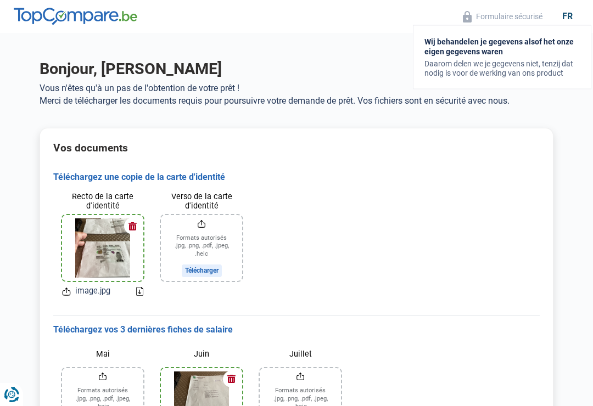
click at [522, 18] on button "Formulaire sécurisé" at bounding box center [502, 16] width 86 height 13
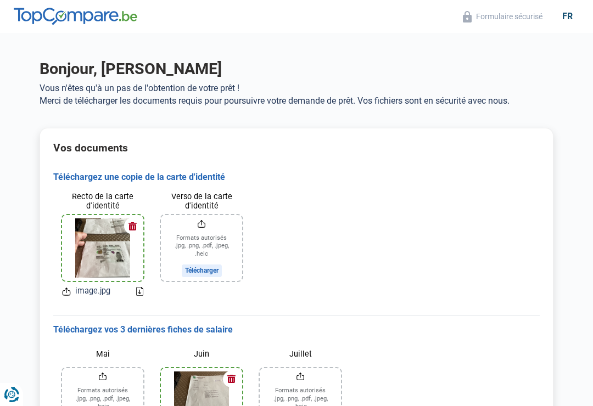
click at [571, 21] on div "fr" at bounding box center [567, 16] width 24 height 10
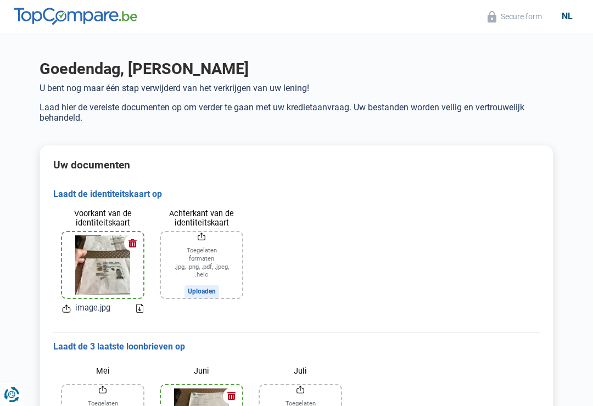
click at [566, 20] on div "nl" at bounding box center [567, 16] width 24 height 10
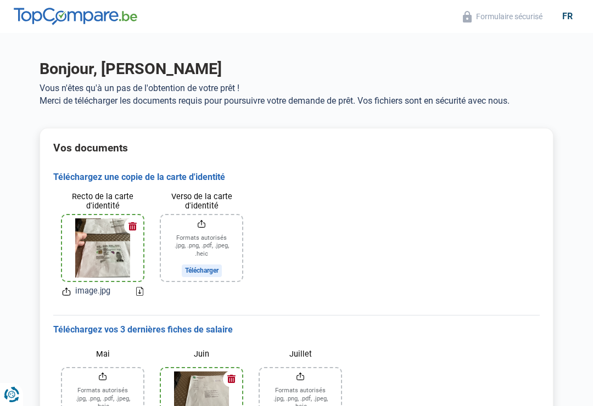
click at [573, 19] on div "fr" at bounding box center [567, 16] width 24 height 10
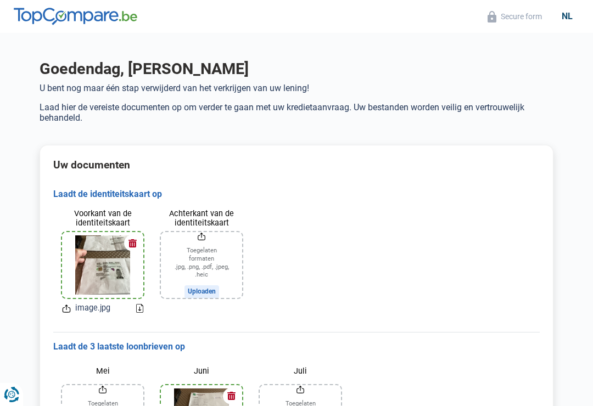
click at [574, 18] on div "nl" at bounding box center [567, 16] width 24 height 10
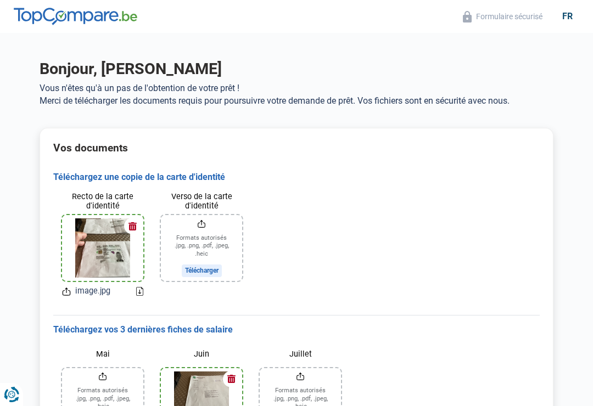
click at [568, 16] on div "fr" at bounding box center [567, 16] width 24 height 10
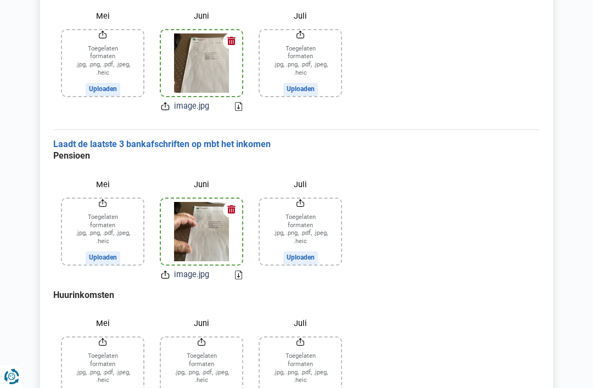
scroll to position [342, 0]
